Goal: Register for event/course

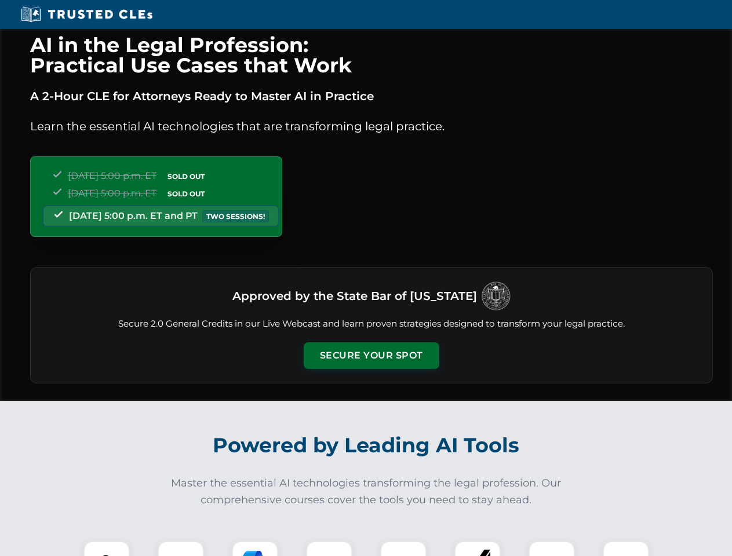
click at [371, 356] on button "Secure Your Spot" at bounding box center [372, 355] width 136 height 27
click at [107, 549] on img at bounding box center [107, 565] width 34 height 34
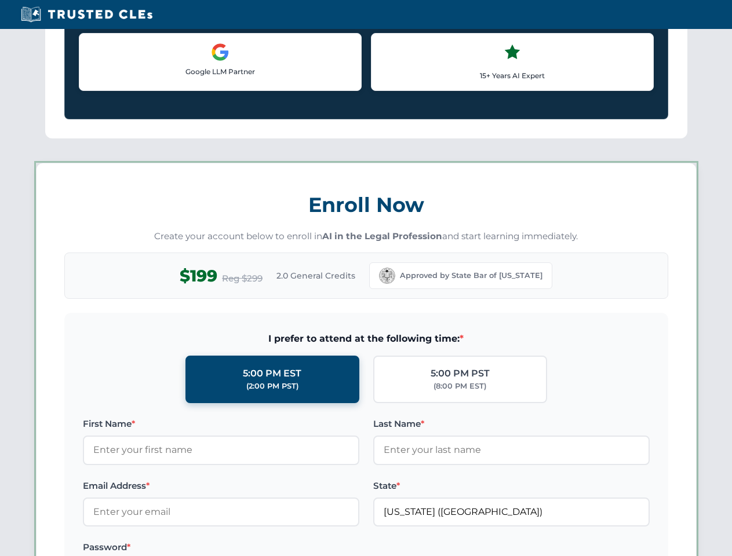
click at [329, 549] on label "Password *" at bounding box center [221, 548] width 276 height 14
